Goal: Task Accomplishment & Management: Manage account settings

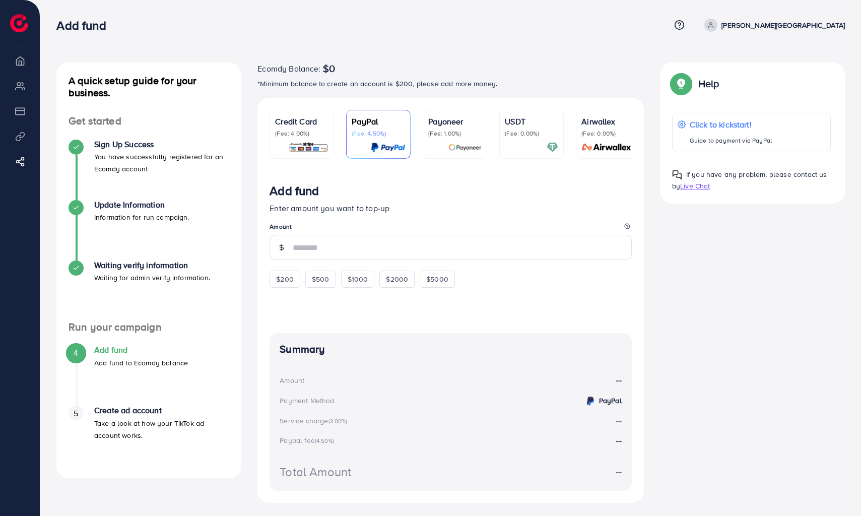
click at [718, 26] on span at bounding box center [711, 25] width 13 height 13
click at [788, 57] on span "Log out" at bounding box center [784, 60] width 27 height 12
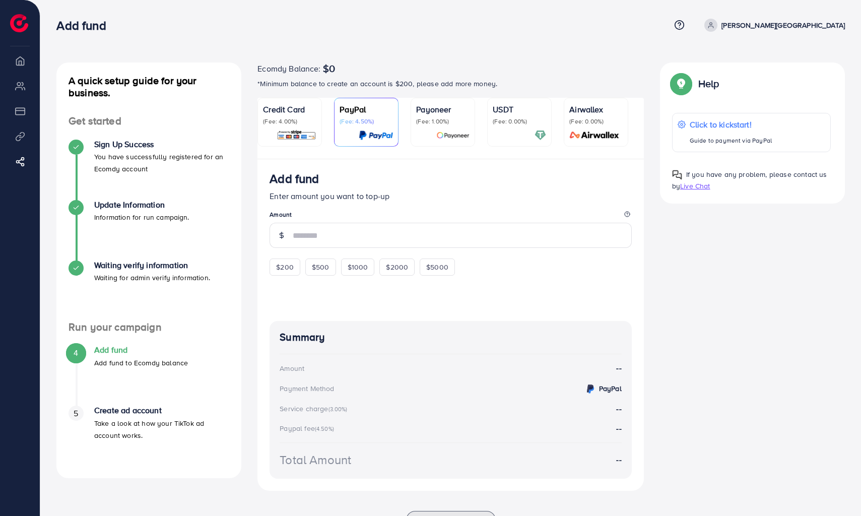
click at [718, 29] on span at bounding box center [711, 25] width 13 height 13
click at [772, 59] on span "Log out" at bounding box center [784, 60] width 27 height 12
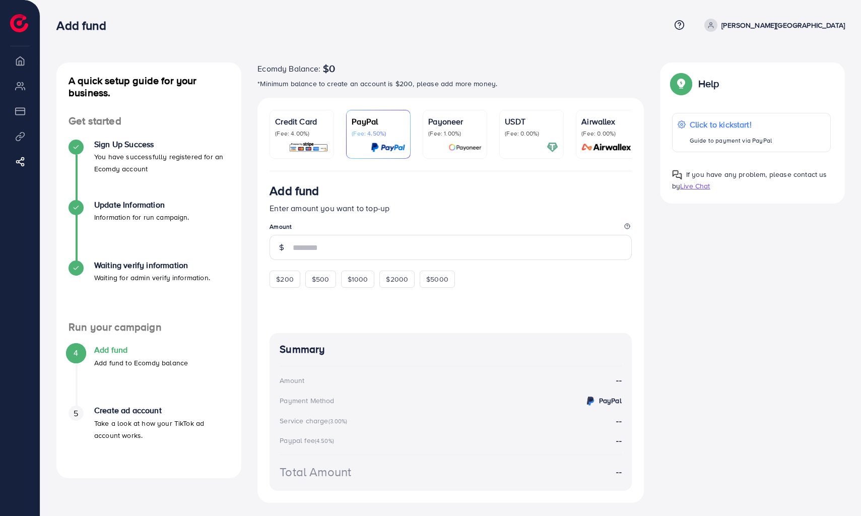
click at [807, 28] on p "[PERSON_NAME][GEOGRAPHIC_DATA]" at bounding box center [783, 25] width 123 height 12
click at [682, 34] on div "Add fund Help Center Contact Support Plans and Pricing Term and policy About Us…" at bounding box center [450, 25] width 789 height 27
click at [13, 162] on link "Affiliate Program" at bounding box center [20, 161] width 25 height 20
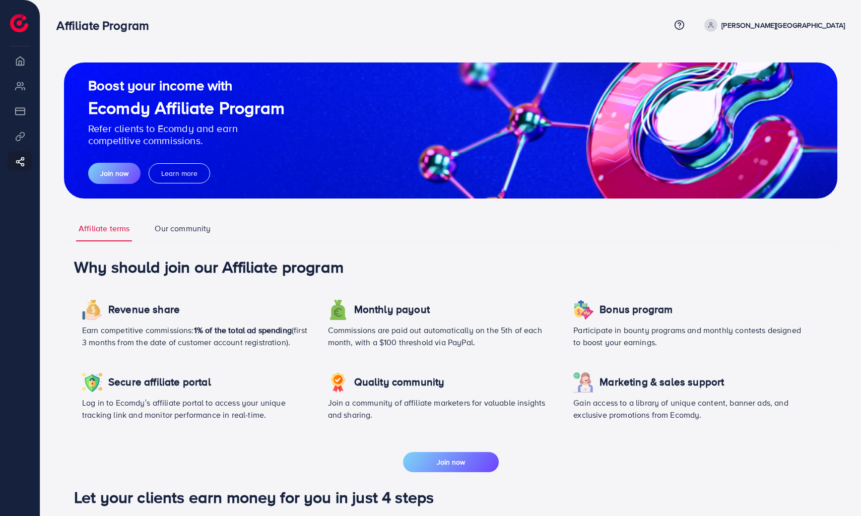
click at [828, 23] on p "[PERSON_NAME][GEOGRAPHIC_DATA]" at bounding box center [783, 25] width 123 height 12
click at [765, 56] on icon at bounding box center [763, 60] width 8 height 8
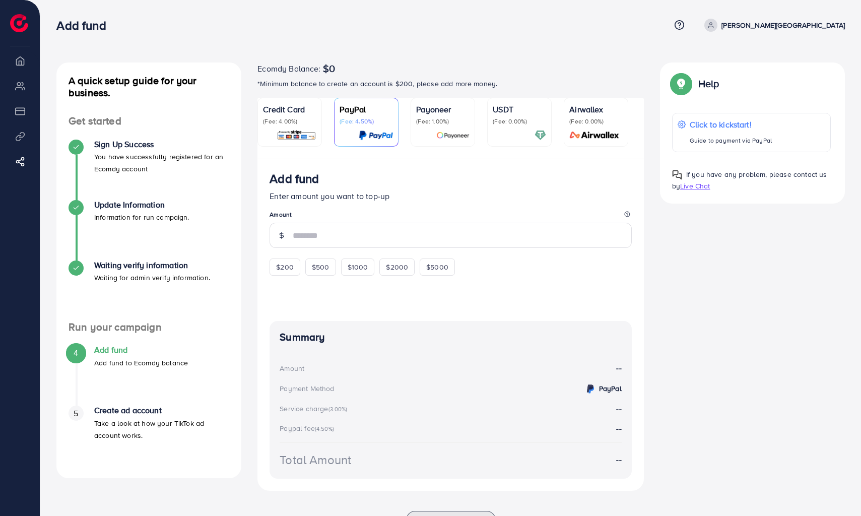
click at [826, 28] on p "[PERSON_NAME][GEOGRAPHIC_DATA]" at bounding box center [783, 25] width 123 height 12
click at [781, 65] on span "Log out" at bounding box center [784, 60] width 27 height 12
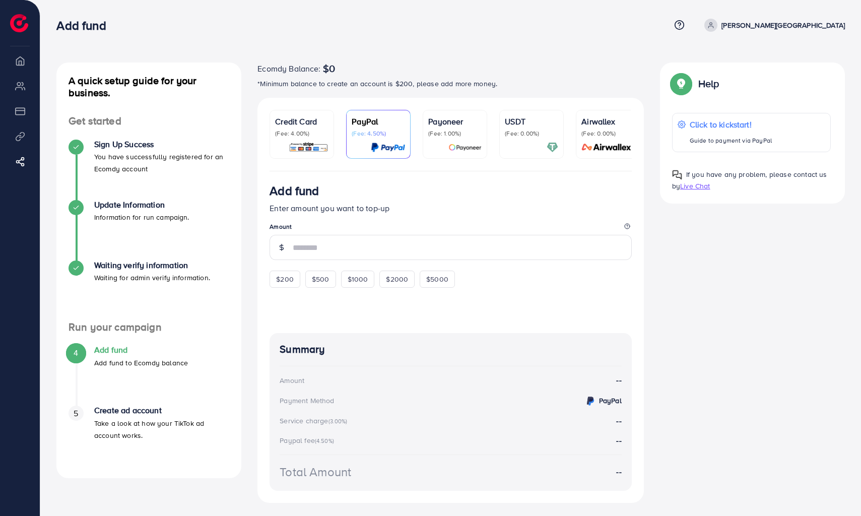
click at [804, 29] on p "[PERSON_NAME][GEOGRAPHIC_DATA]" at bounding box center [783, 25] width 123 height 12
click at [780, 60] on span "Log out" at bounding box center [784, 60] width 27 height 12
